Goal: Information Seeking & Learning: Learn about a topic

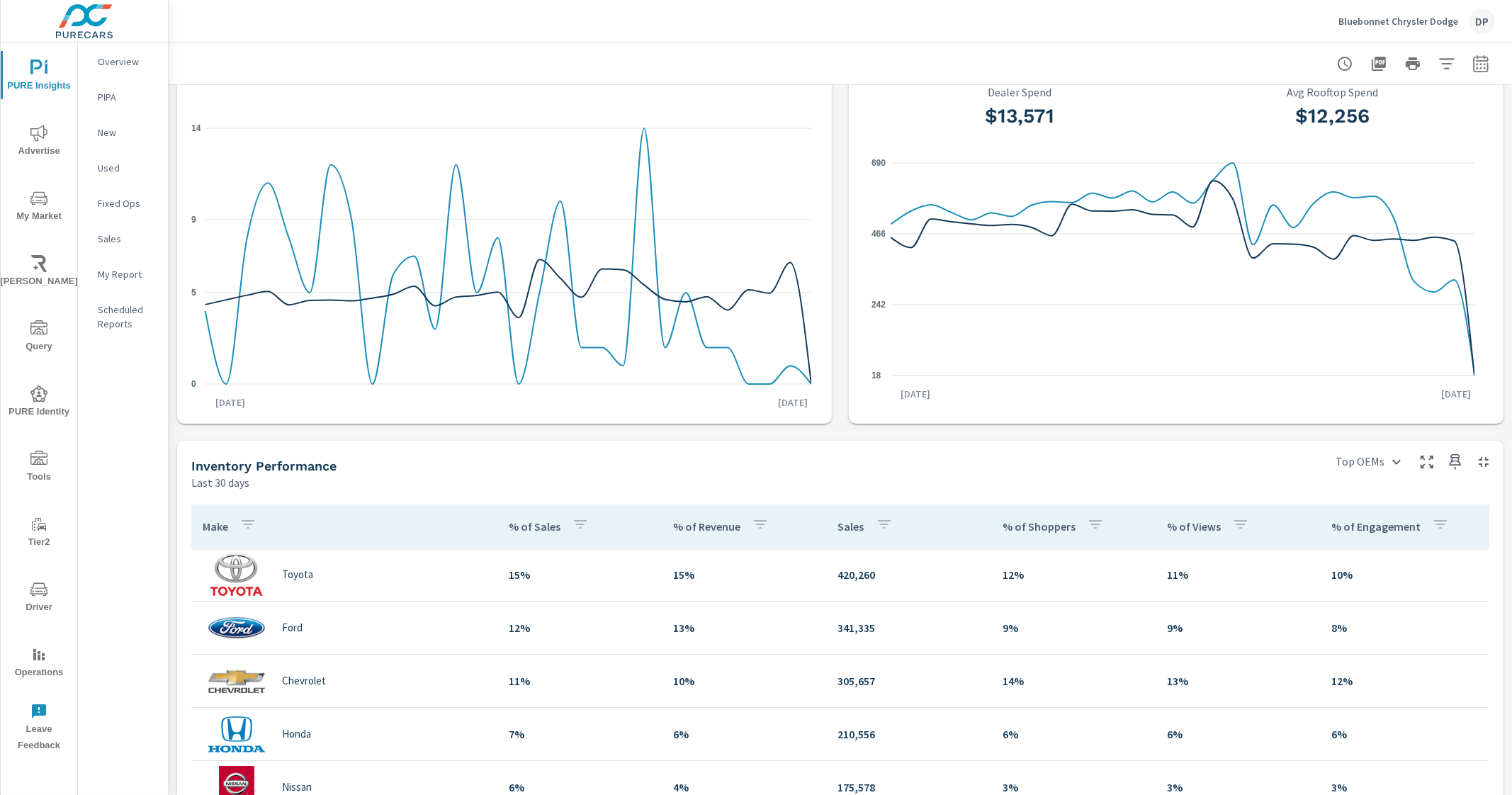
scroll to position [354, 0]
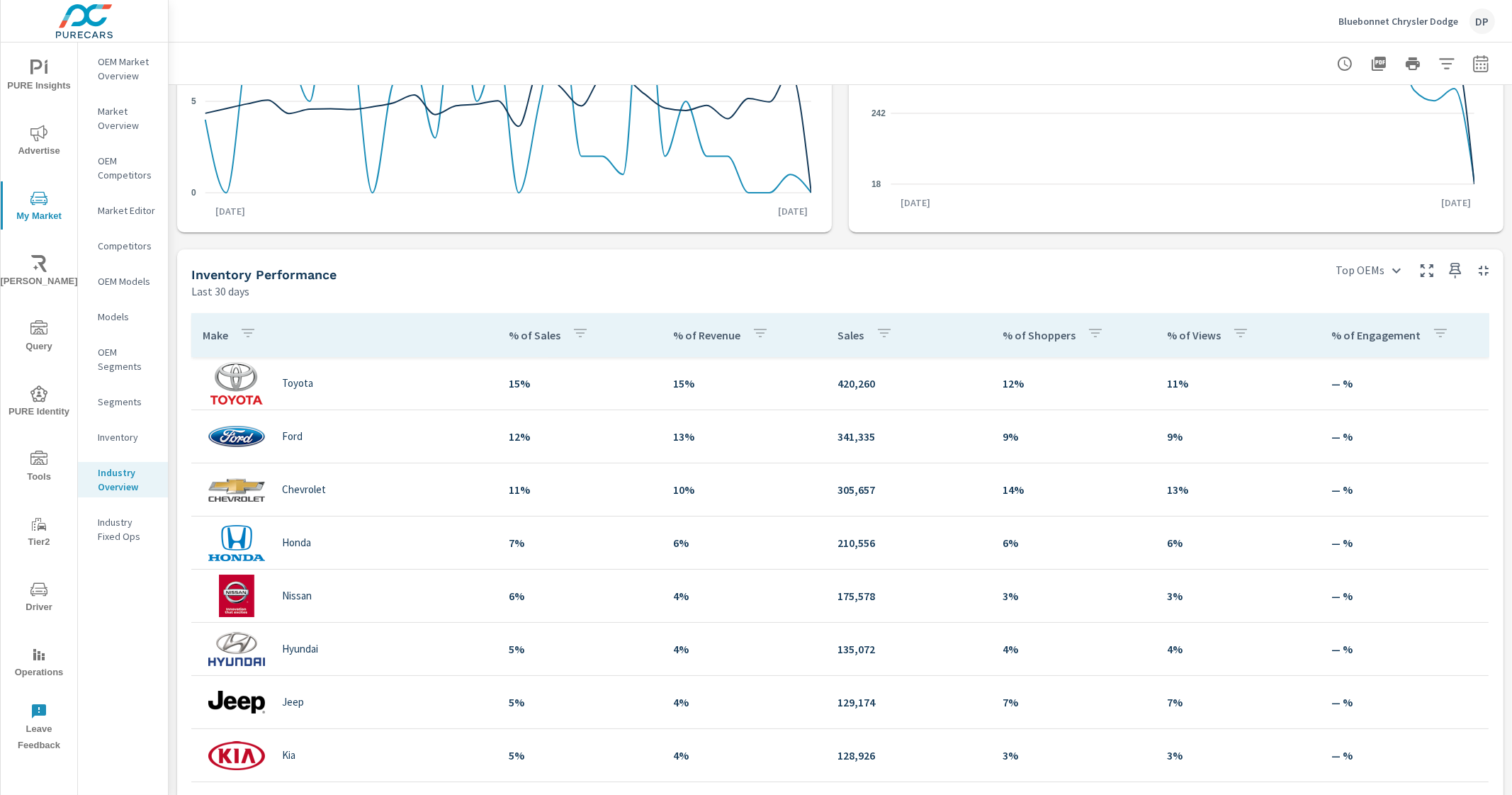
scroll to position [275, 0]
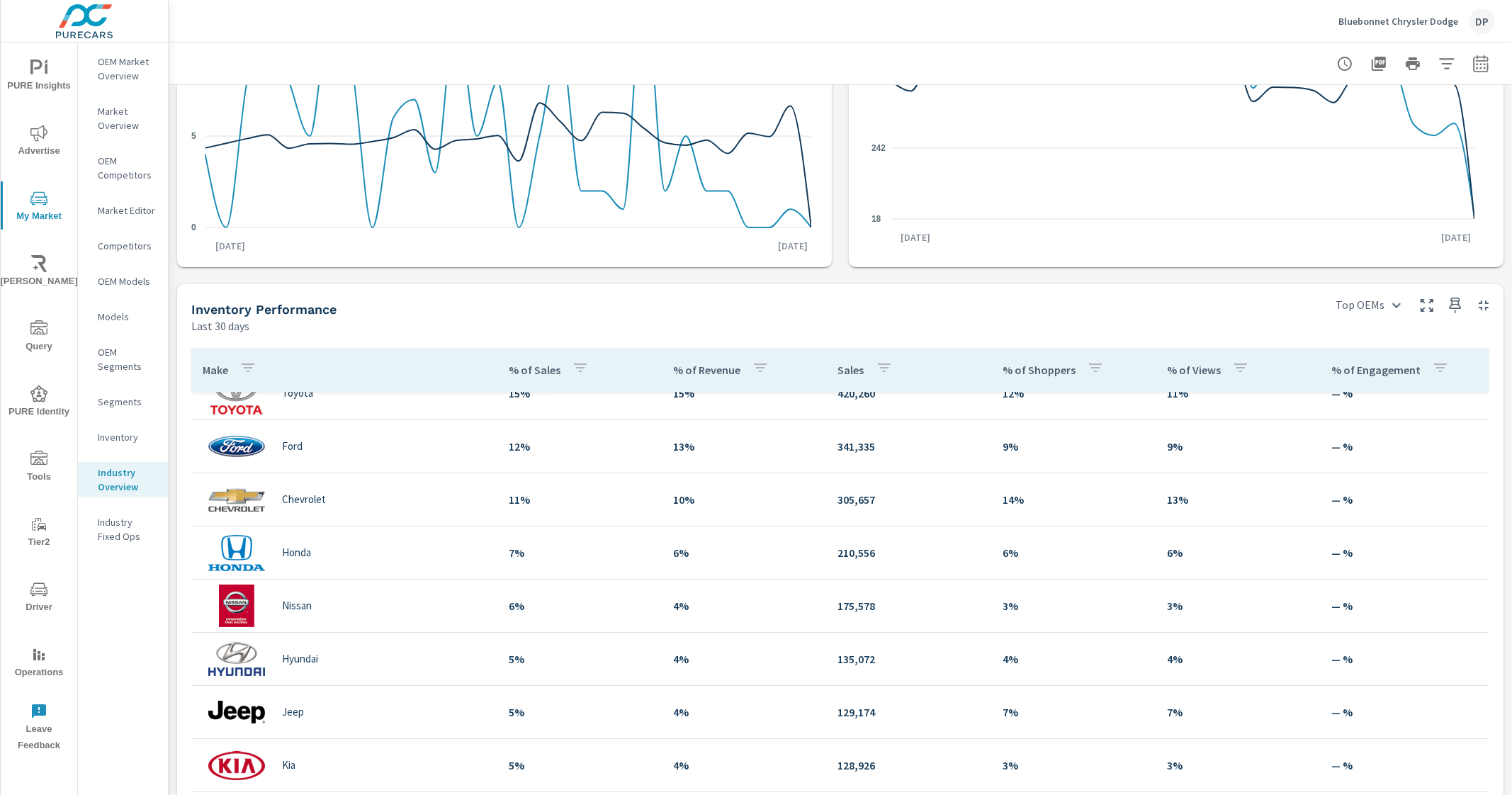
scroll to position [177, 0]
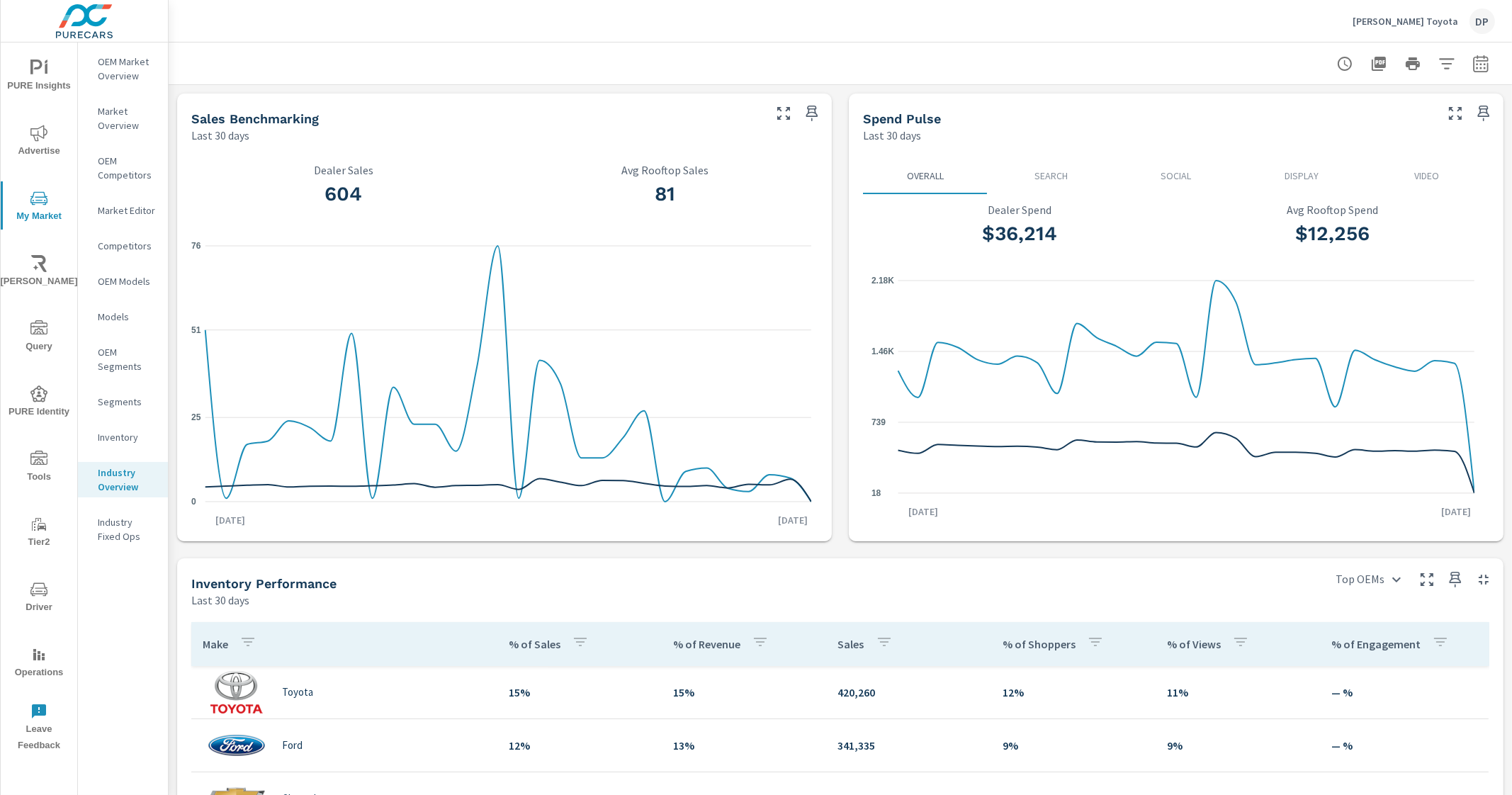
scroll to position [19, 0]
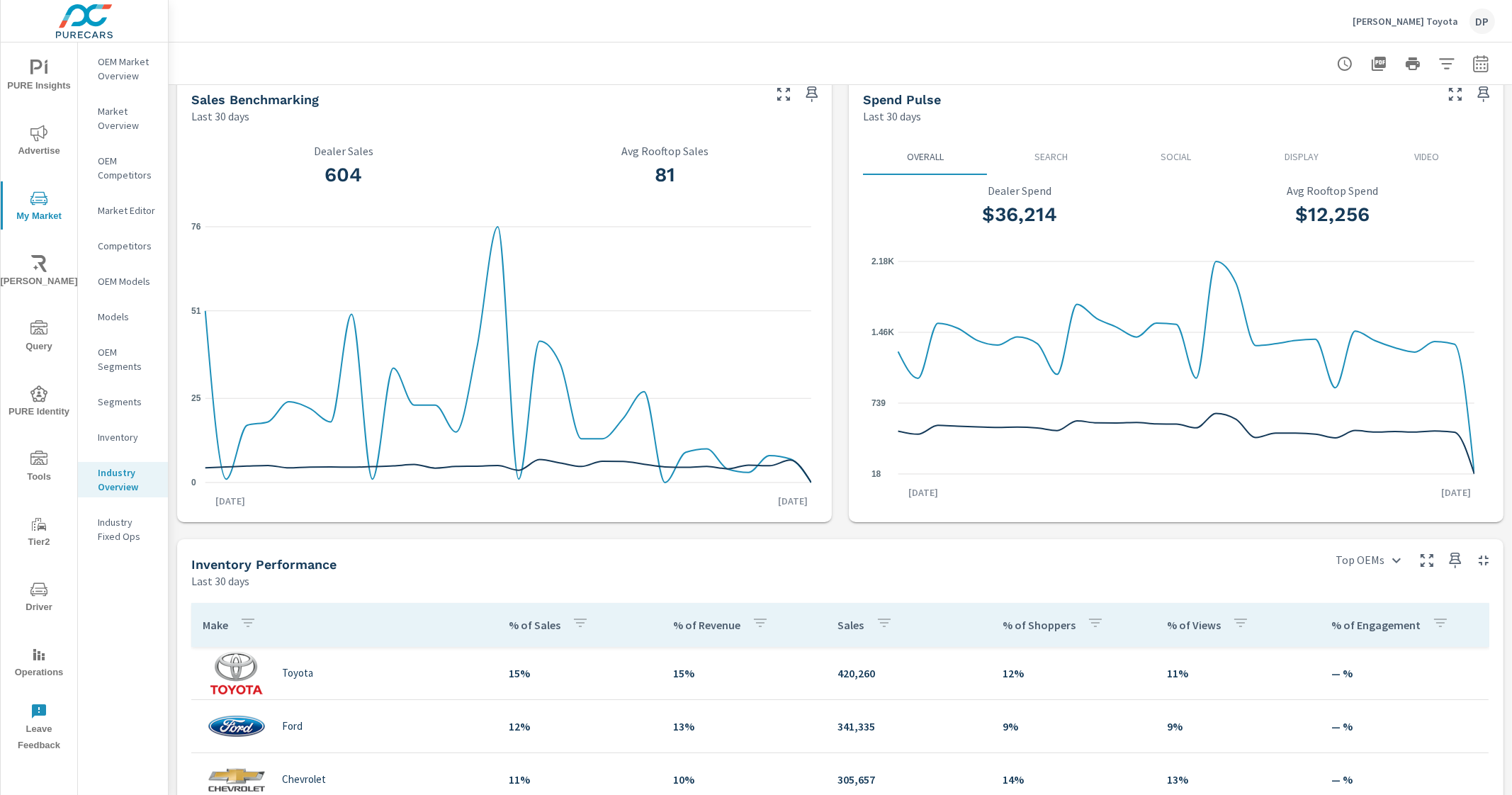
click at [117, 79] on p "OEM Market Overview" at bounding box center [127, 68] width 59 height 29
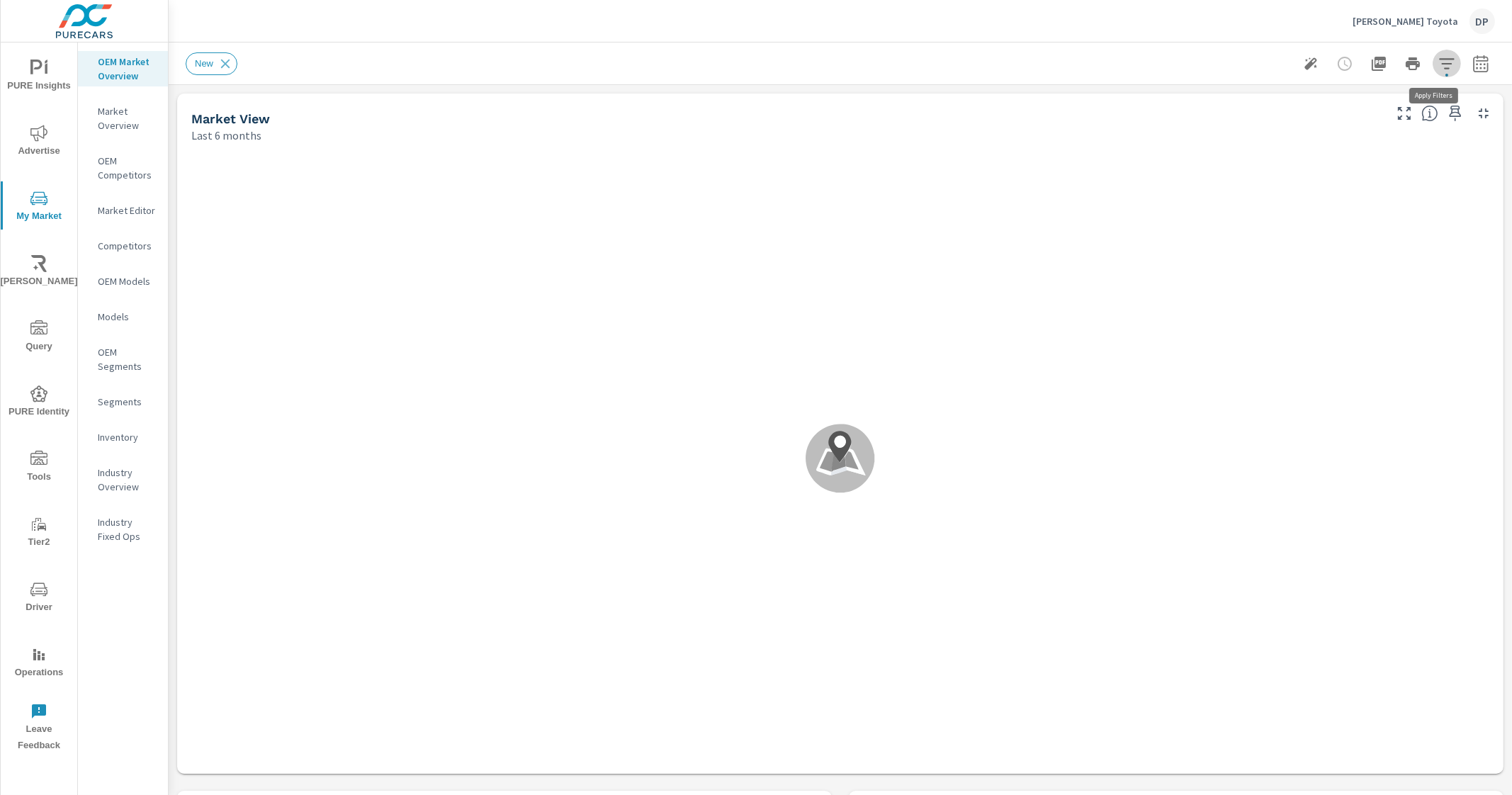
scroll to position [957, 0]
click at [1438, 64] on icon "button" at bounding box center [1446, 64] width 15 height 11
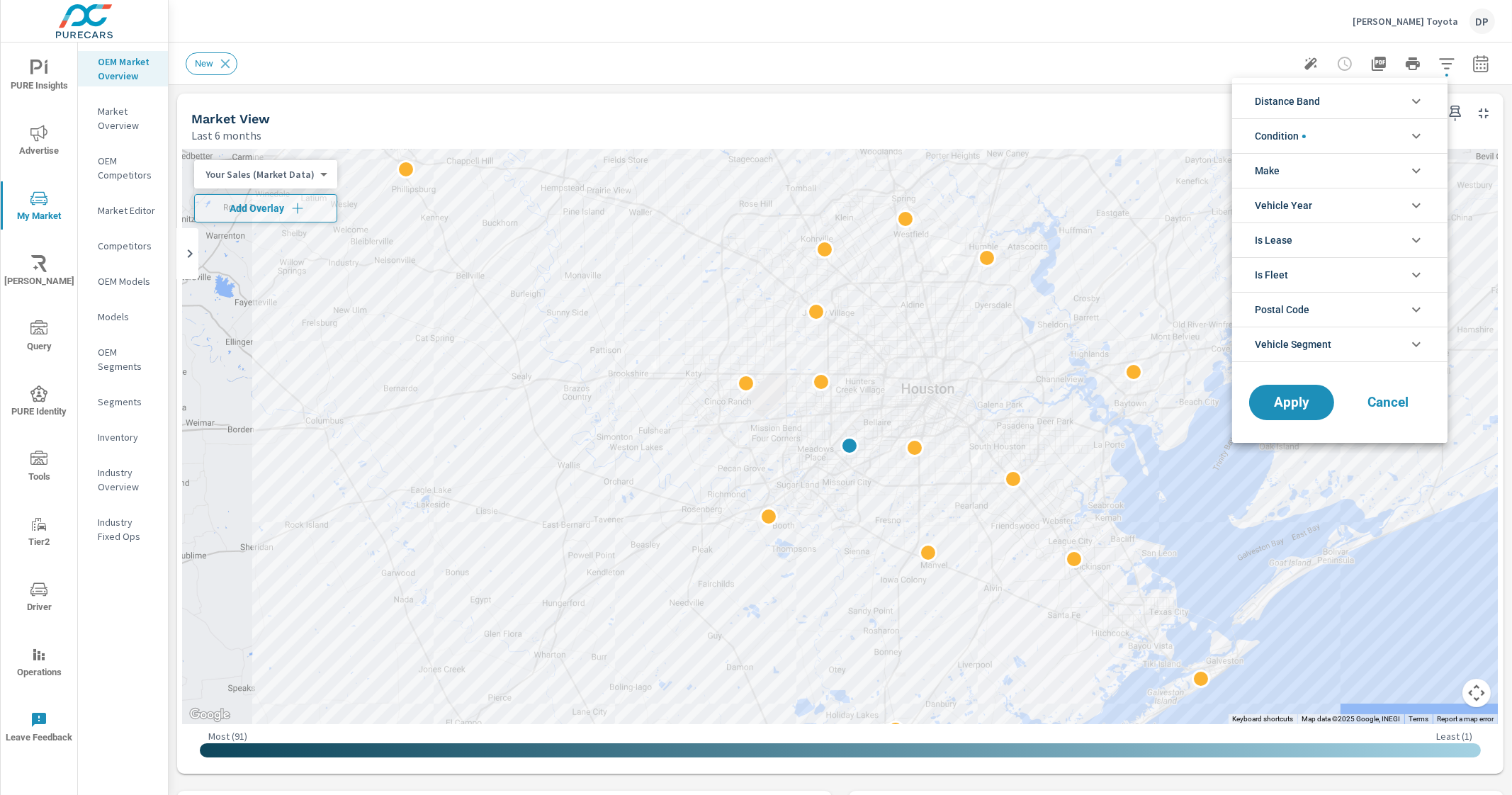
click at [1348, 131] on li "Condition" at bounding box center [1340, 135] width 215 height 35
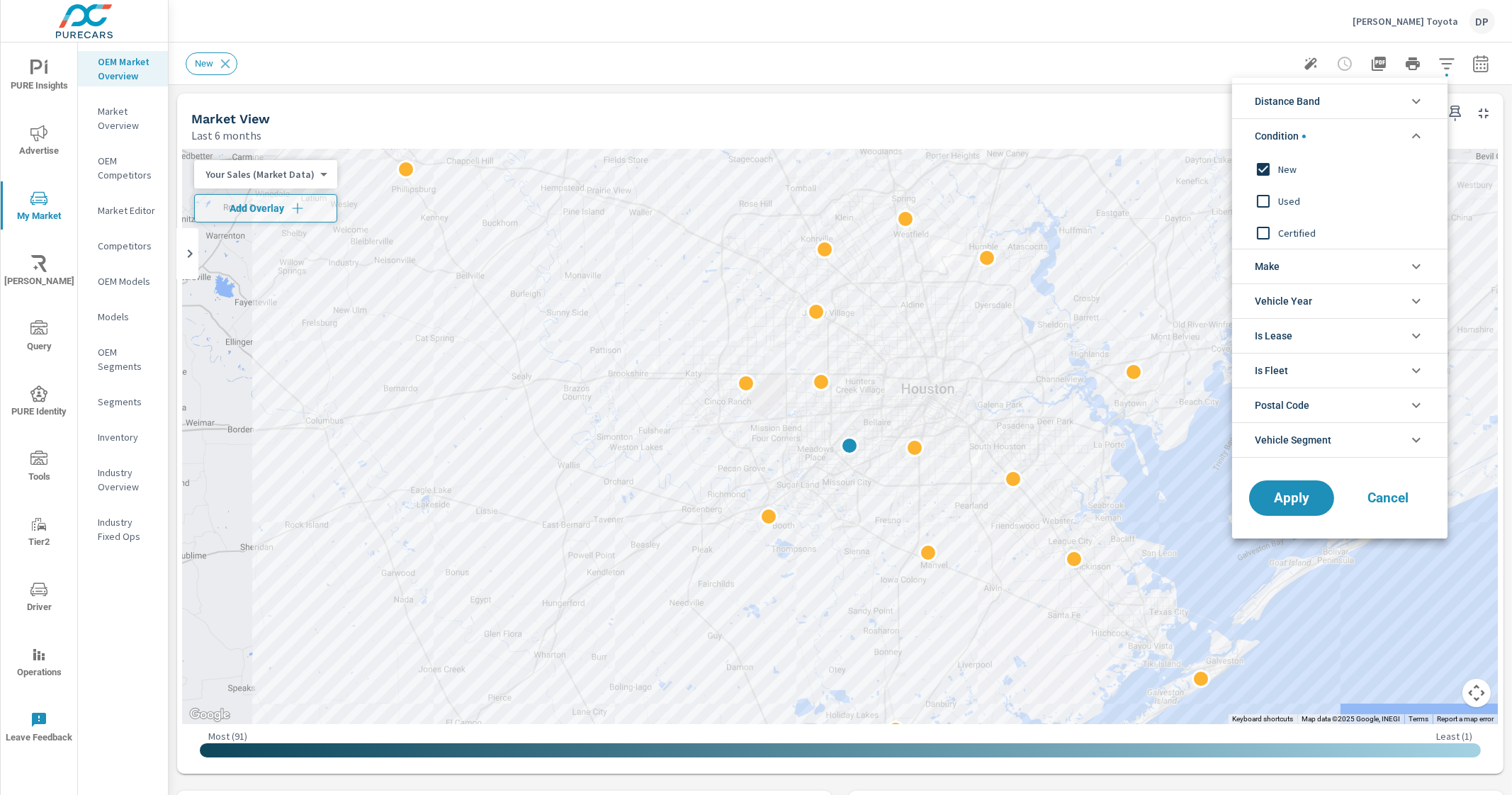
click at [1348, 131] on li "Condition" at bounding box center [1340, 135] width 215 height 35
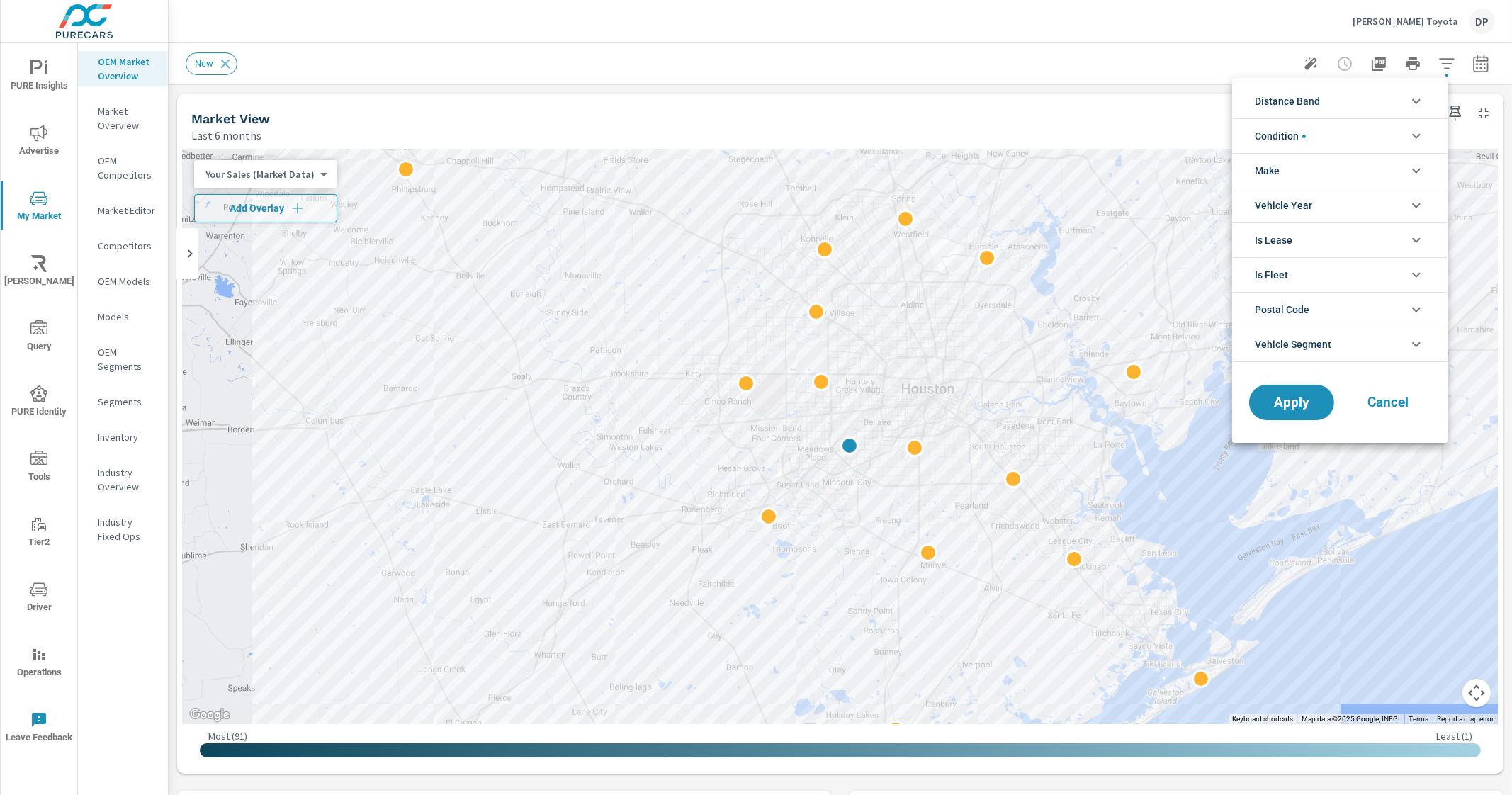
click at [1332, 161] on li "Make" at bounding box center [1340, 170] width 215 height 35
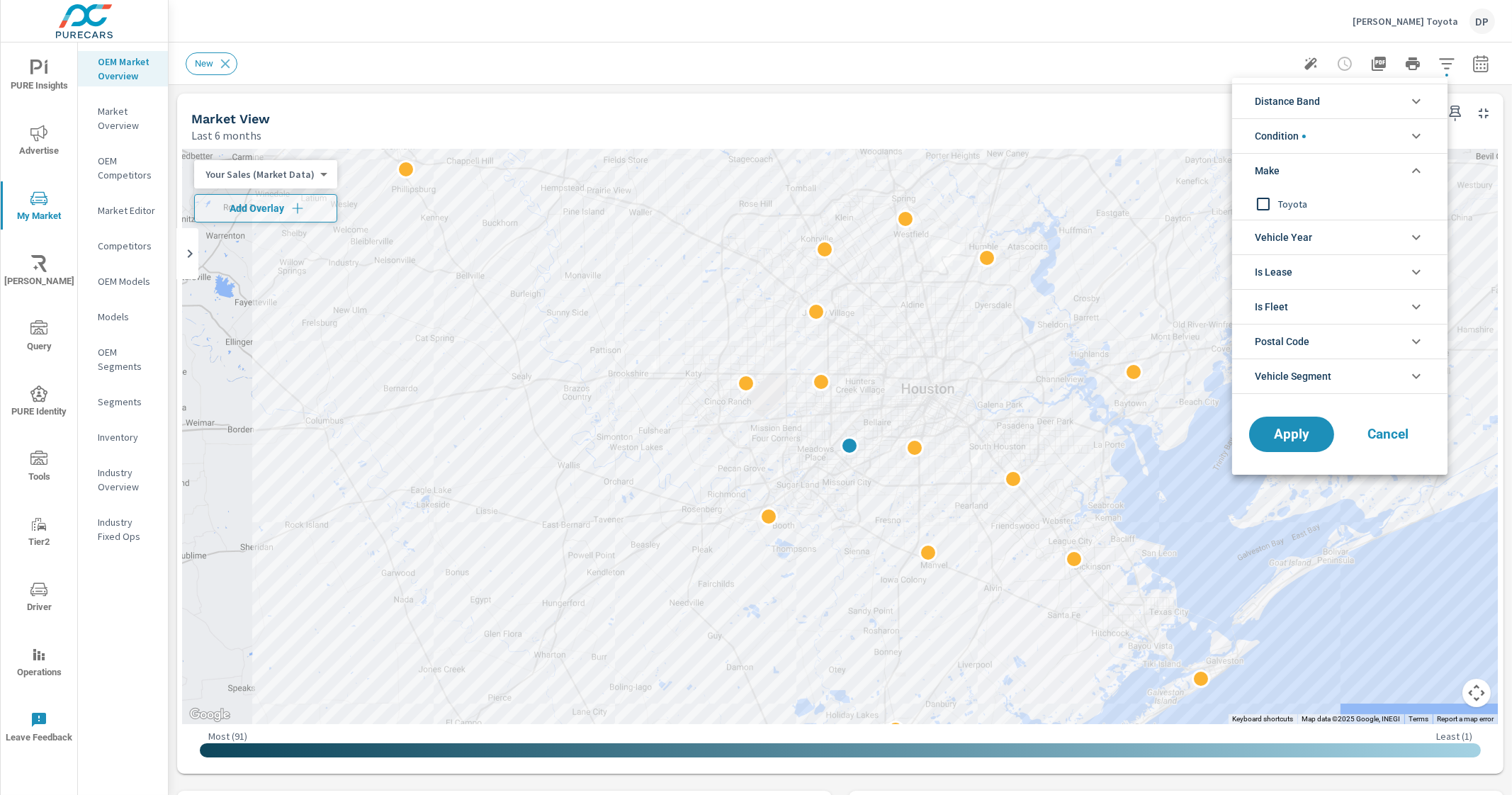
click at [1332, 161] on li "Make" at bounding box center [1340, 170] width 215 height 35
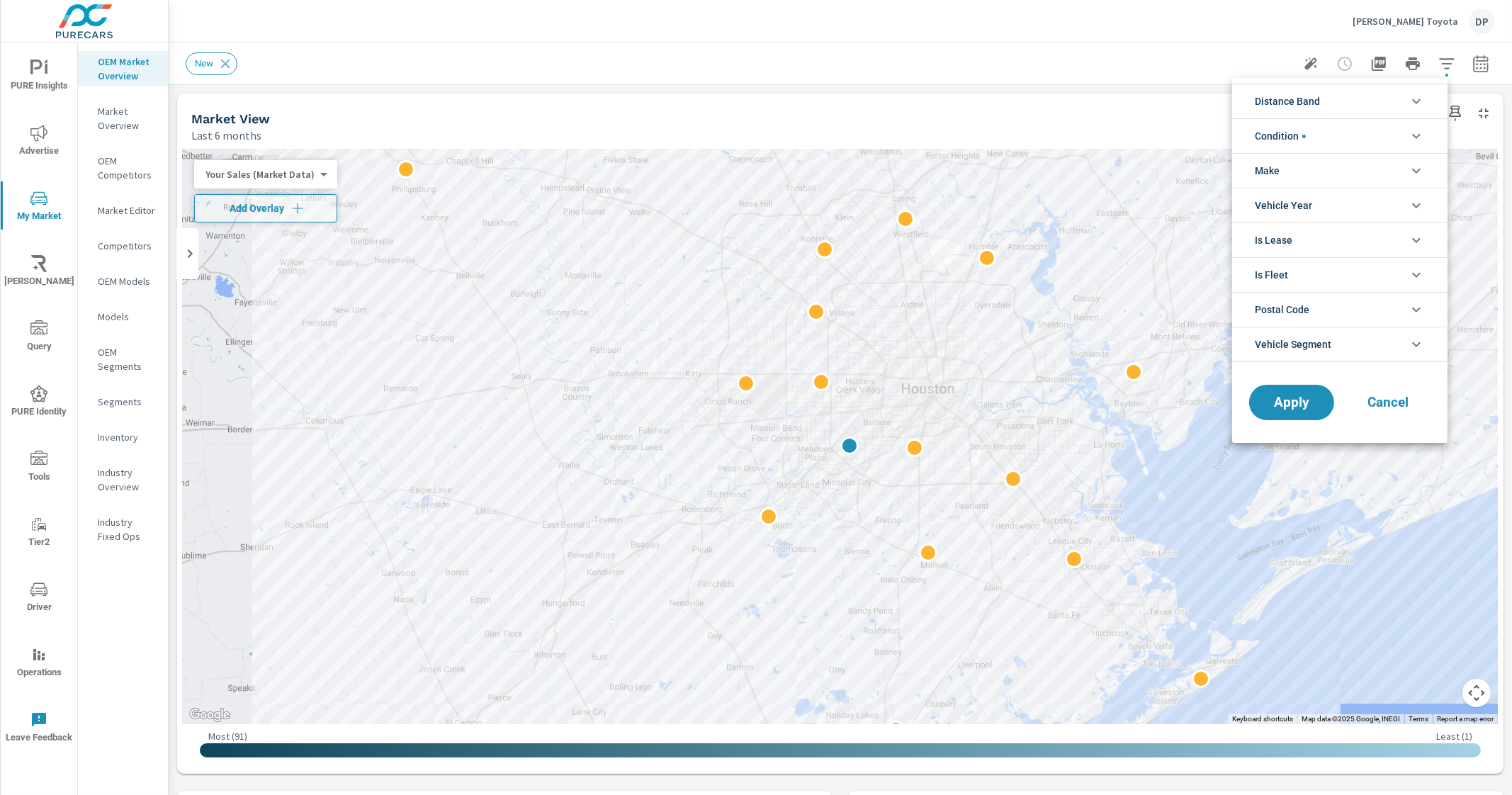
click at [1088, 55] on div at bounding box center [756, 397] width 1512 height 795
